Goal: Answer question/provide support

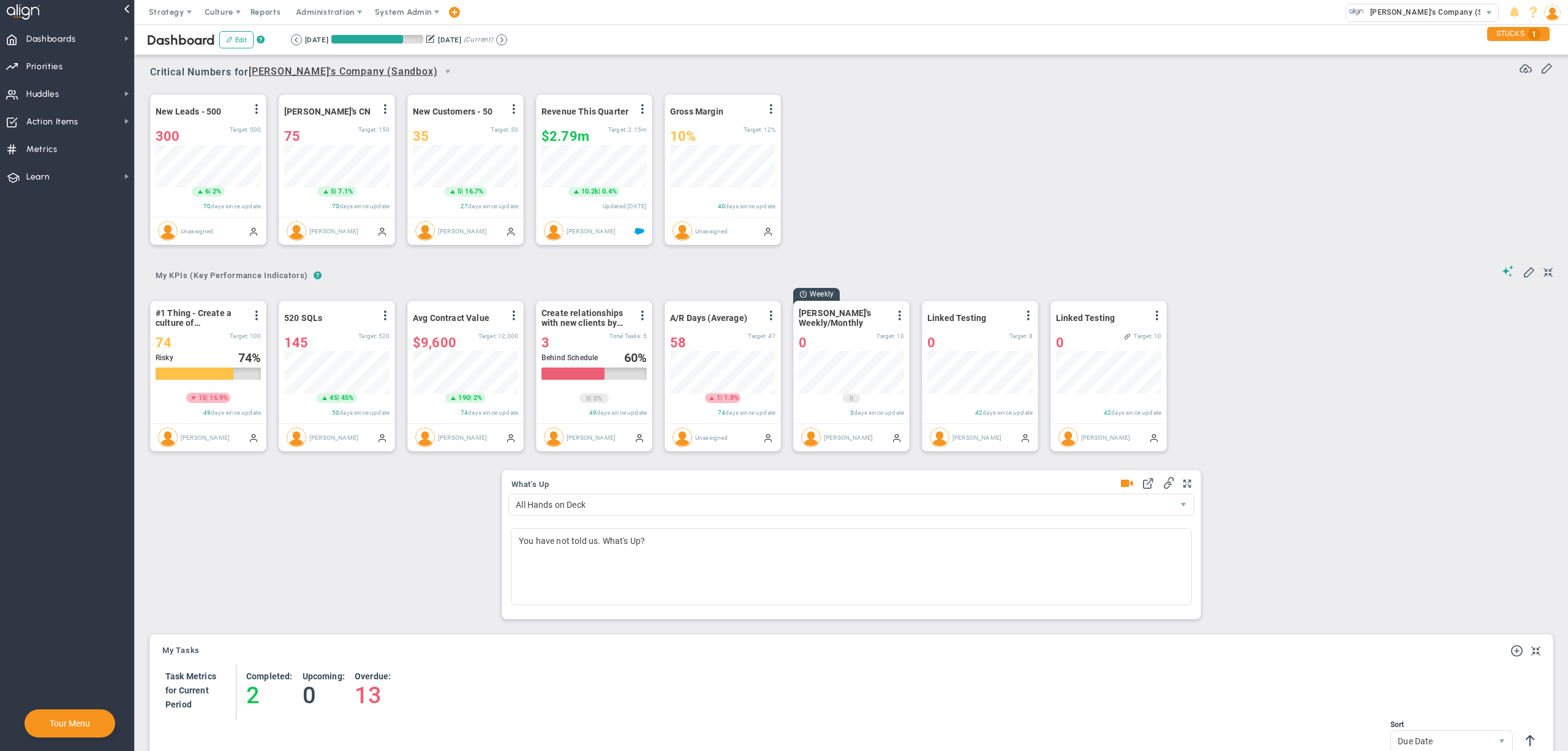
click at [416, 9] on span "System Admin" at bounding box center [403, 12] width 57 height 9
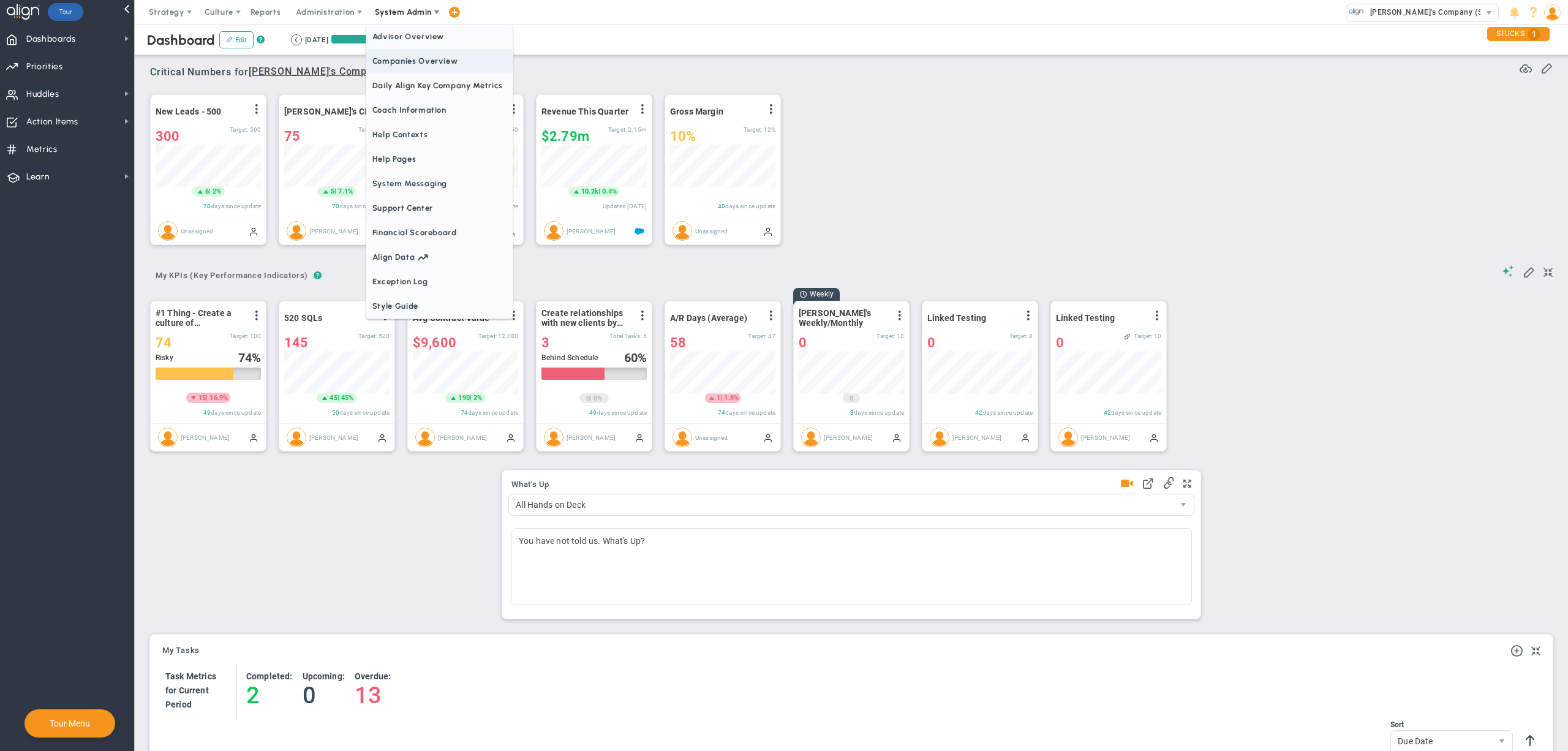
click at [415, 57] on span "Companies Overview" at bounding box center [440, 61] width 146 height 25
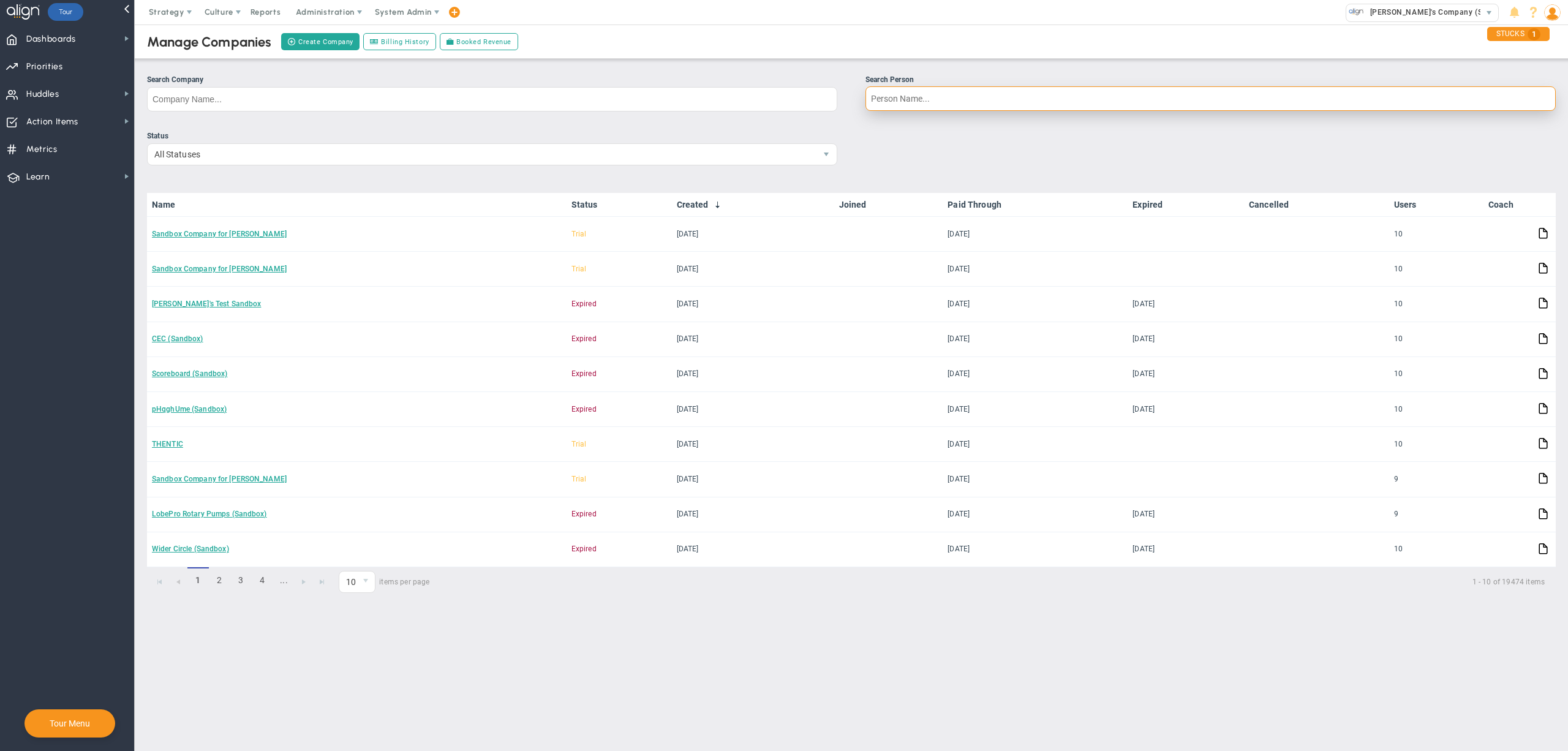
click at [920, 109] on input "Search Person" at bounding box center [1210, 99] width 690 height 25
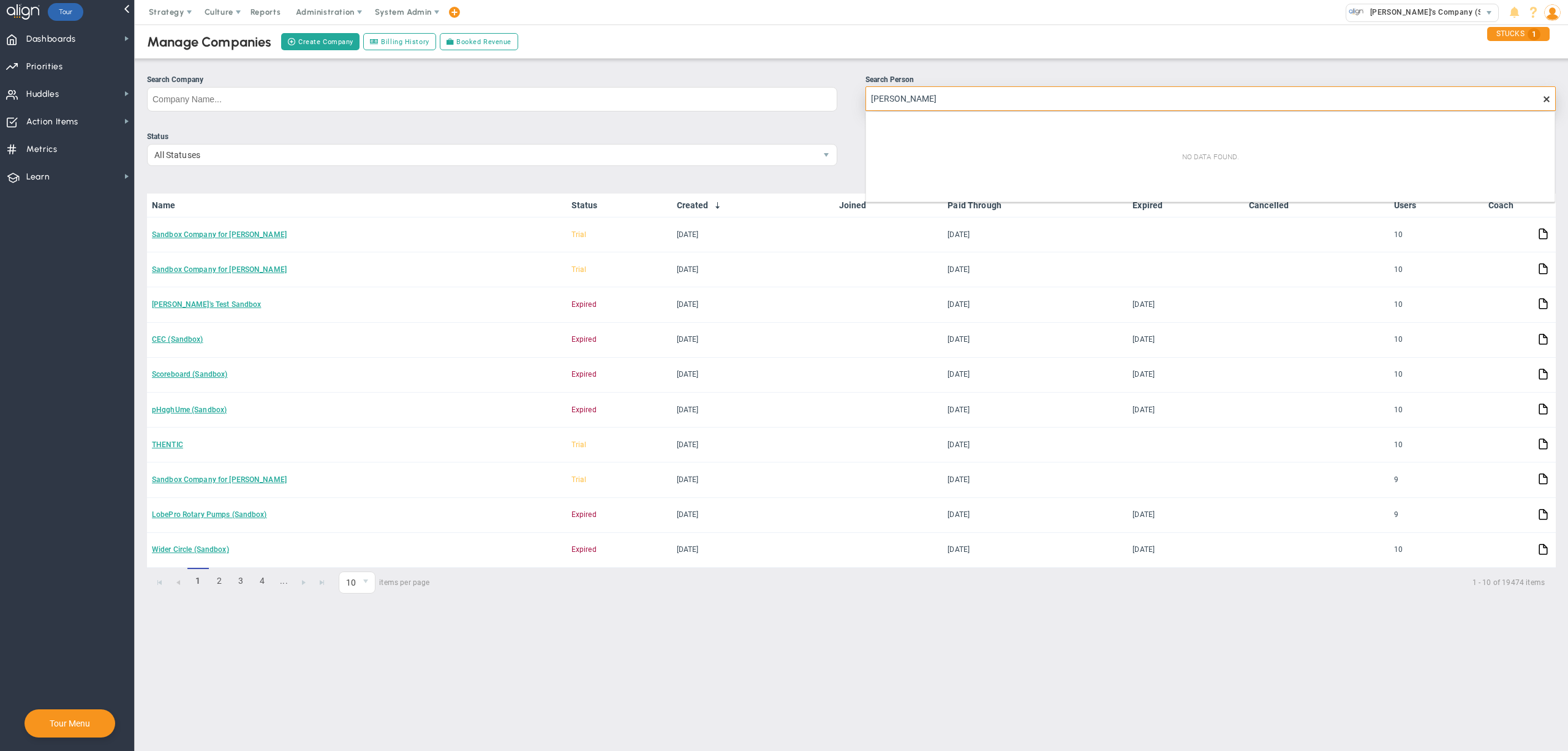
type input "[PERSON_NAME]"
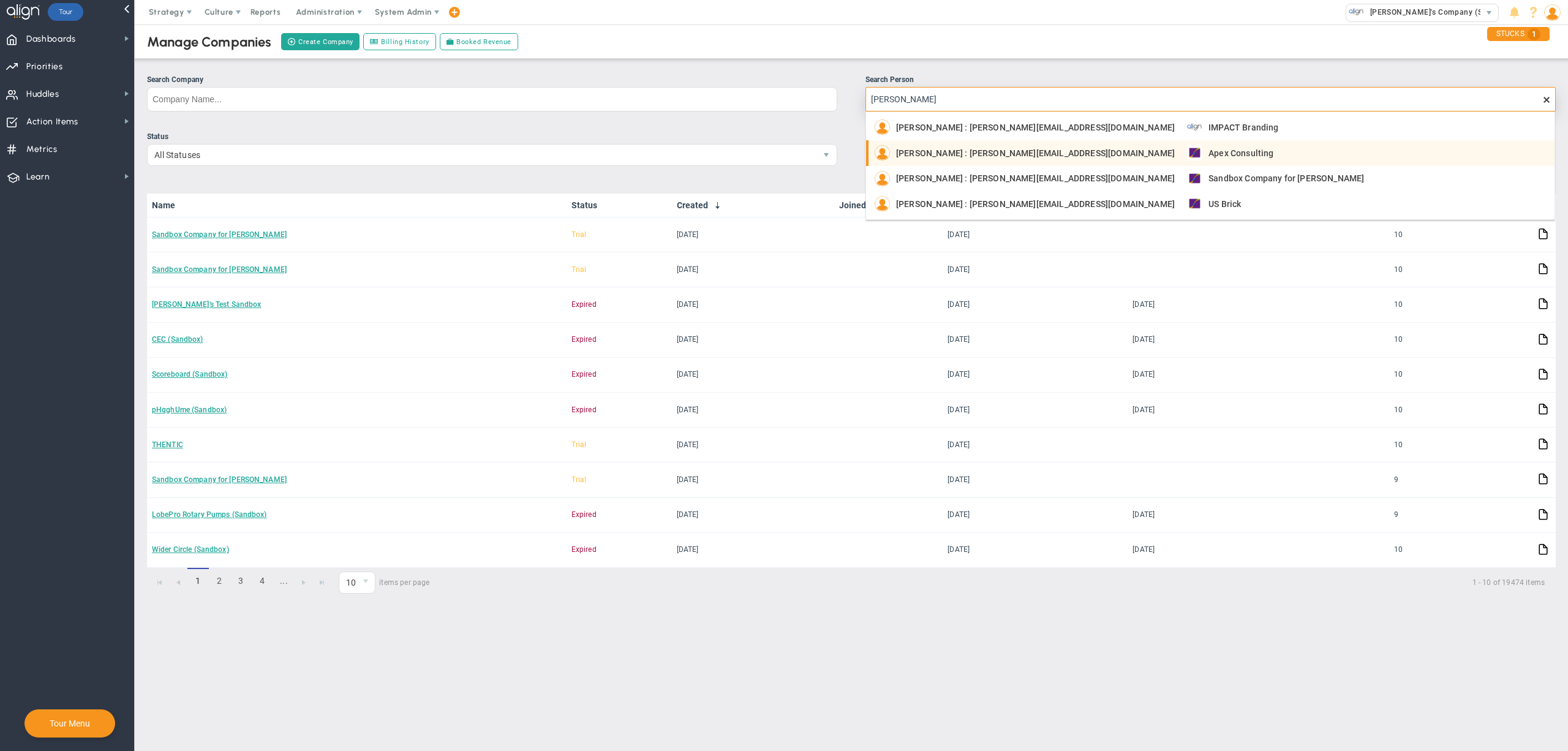
click at [952, 160] on div "[PERSON_NAME] : [PERSON_NAME][EMAIL_ADDRESS][DOMAIN_NAME]" at bounding box center [1025, 153] width 300 height 15
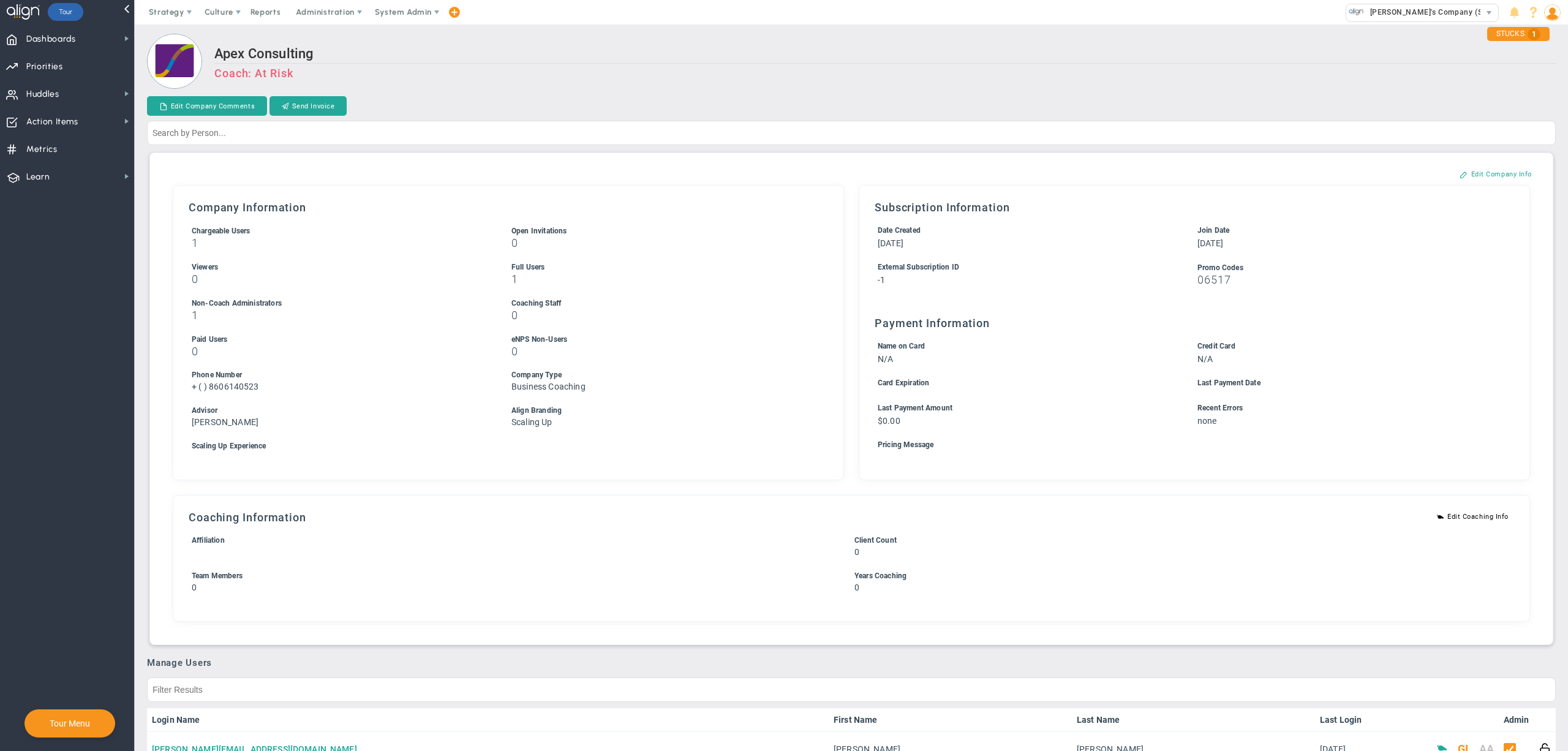
scroll to position [694, 0]
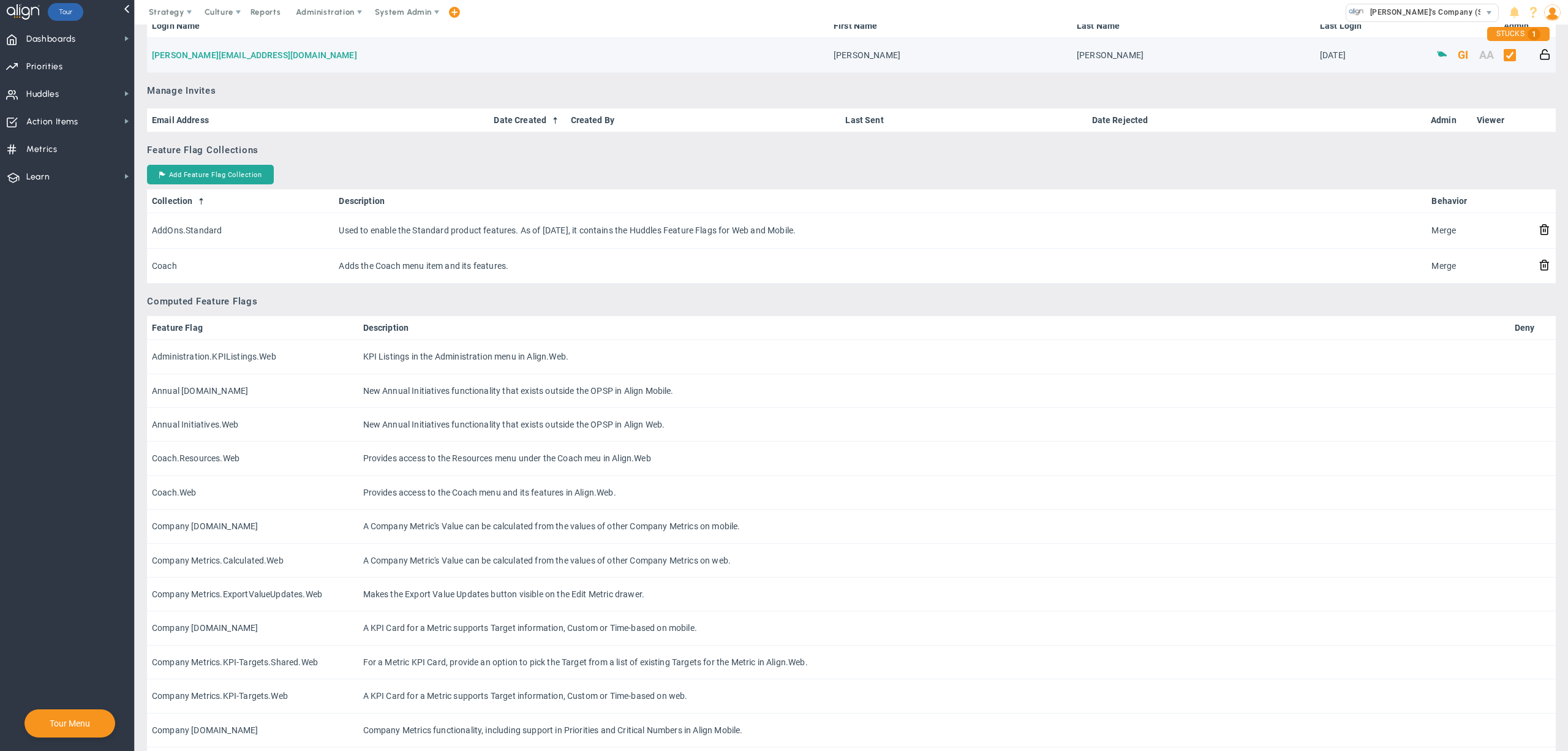
click at [224, 55] on link "[PERSON_NAME][EMAIL_ADDRESS][DOMAIN_NAME]" at bounding box center [255, 55] width 205 height 10
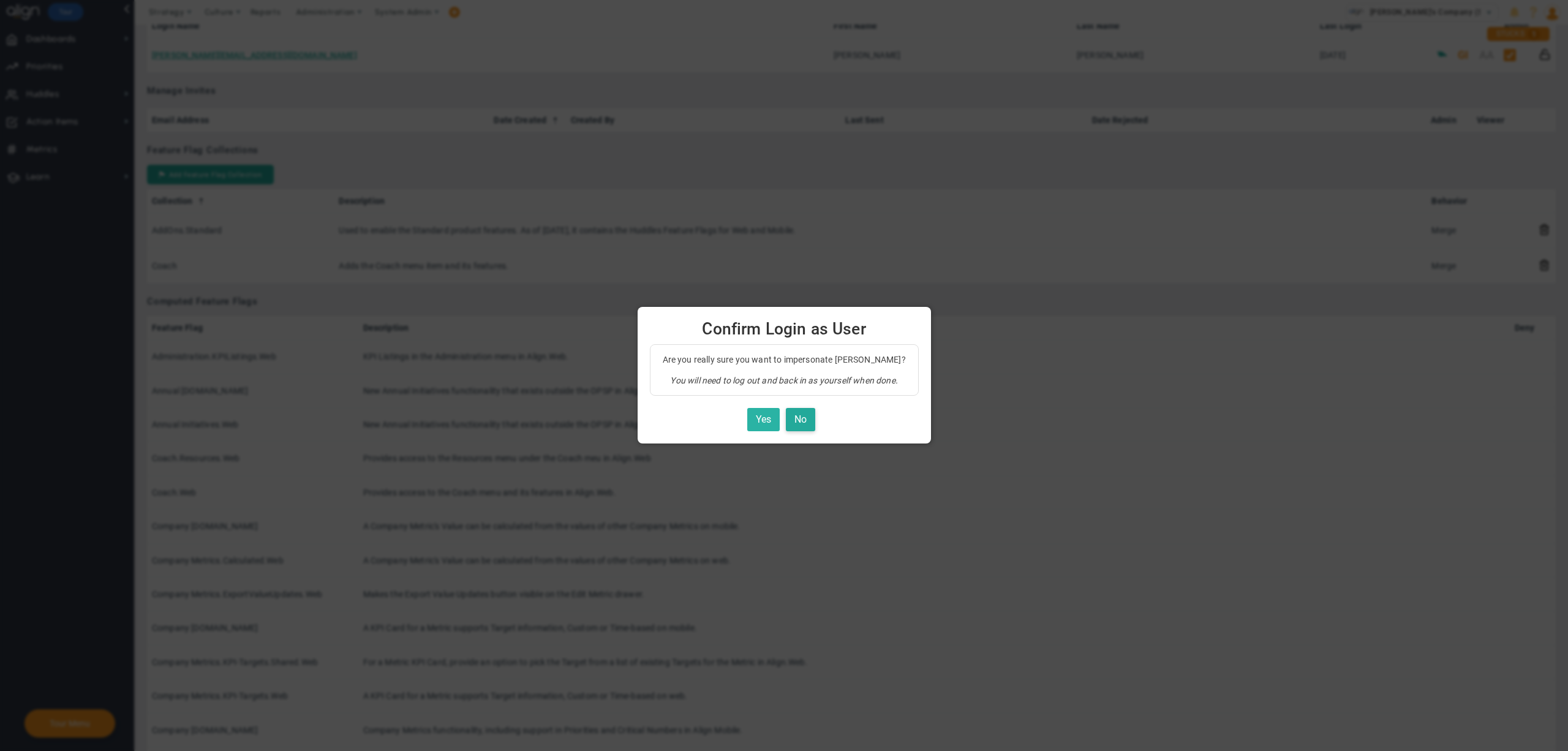
click at [756, 424] on button "Yes" at bounding box center [764, 420] width 33 height 24
